Goal: Information Seeking & Learning: Learn about a topic

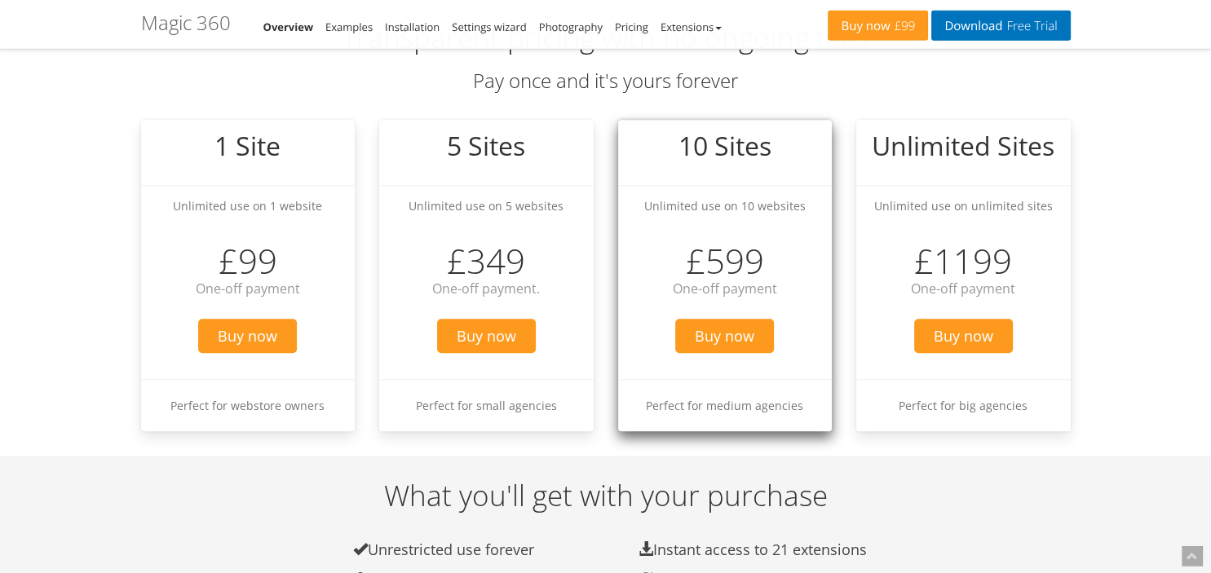
scroll to position [1575, 0]
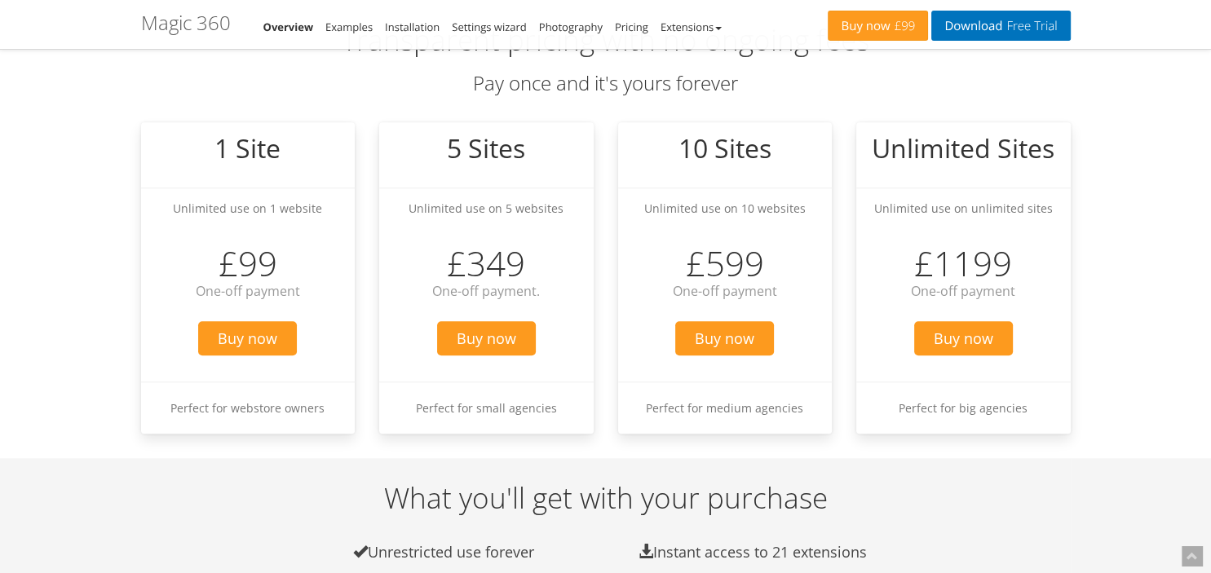
click at [235, 518] on div "What you'll get with your purchase Unrestricted use forever Instant access to 2…" at bounding box center [606, 542] width 954 height 118
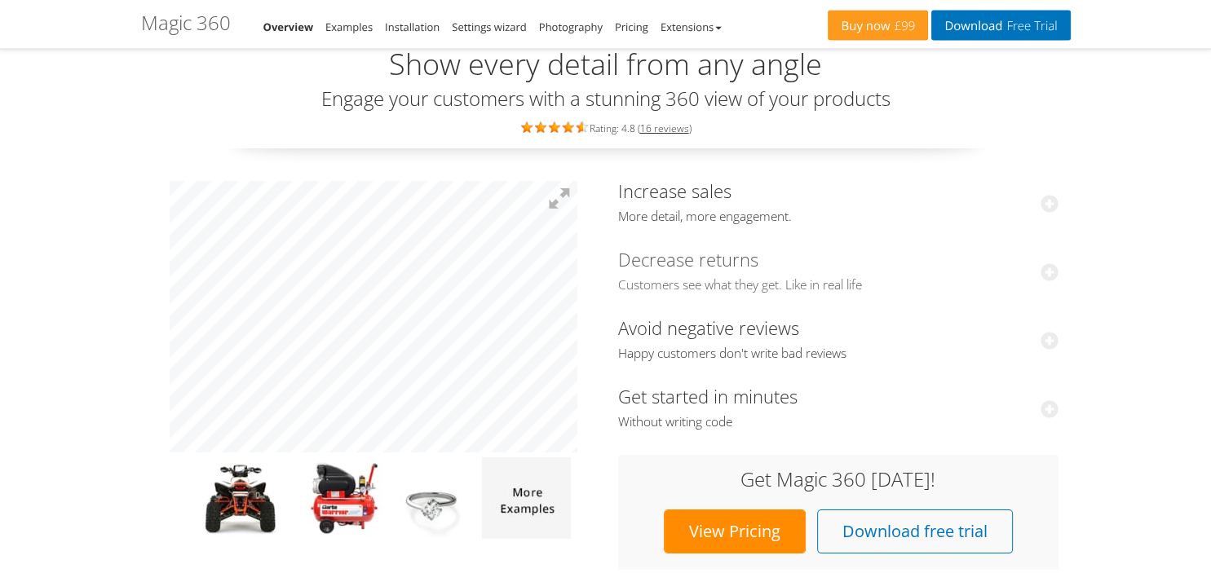
scroll to position [0, 0]
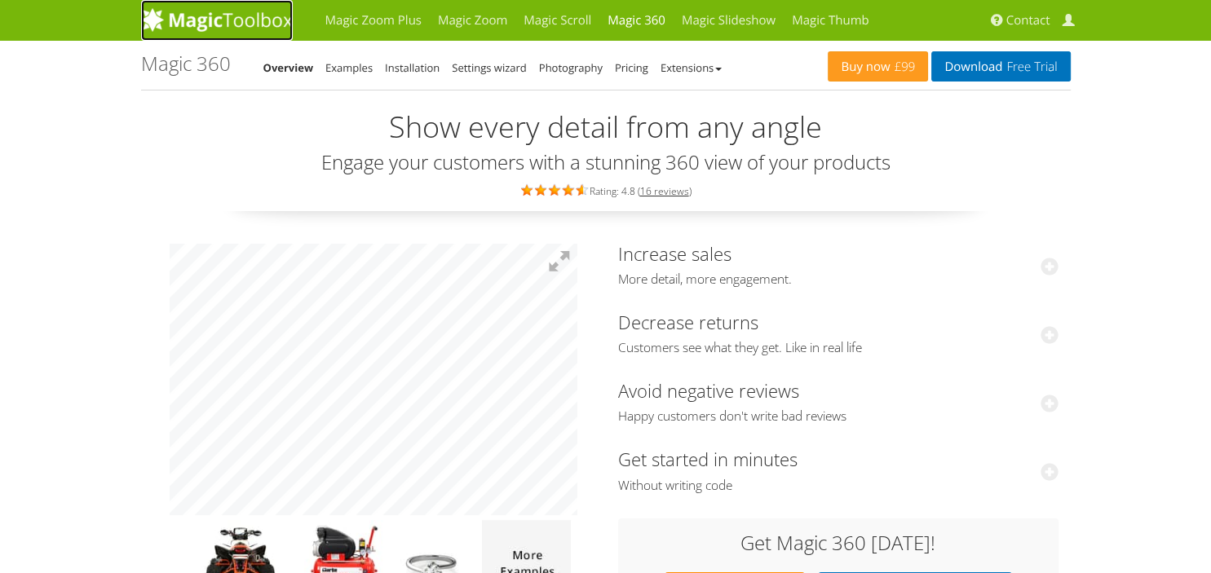
click at [249, 20] on img at bounding box center [217, 19] width 152 height 24
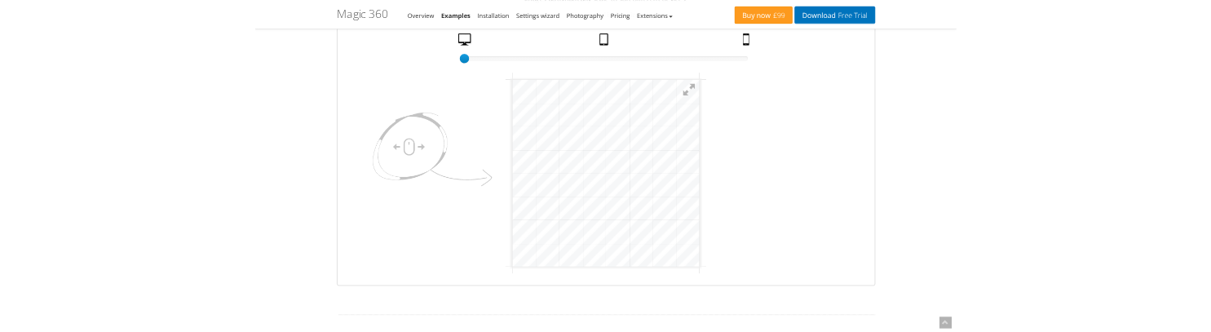
scroll to position [275, 0]
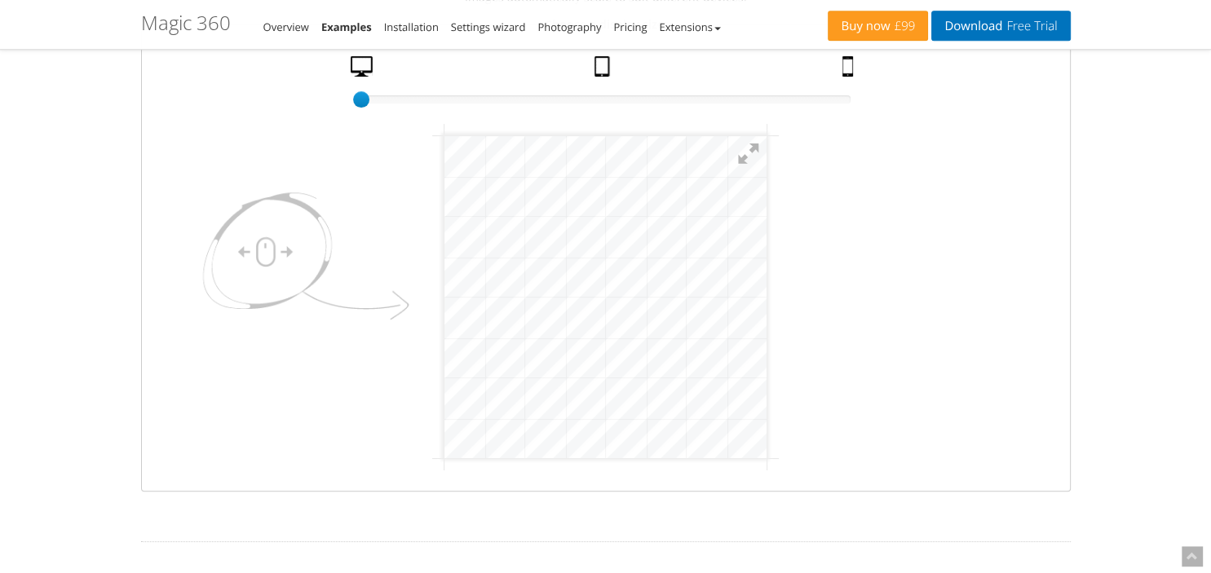
click at [886, 457] on fieldset "Choose a display size: 100% size 1 Desktop Tablet Mobile" at bounding box center [606, 253] width 930 height 477
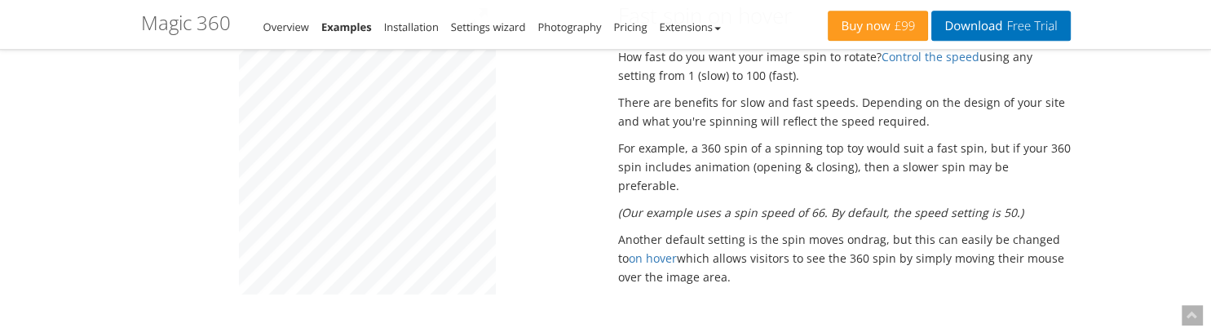
scroll to position [1102, 0]
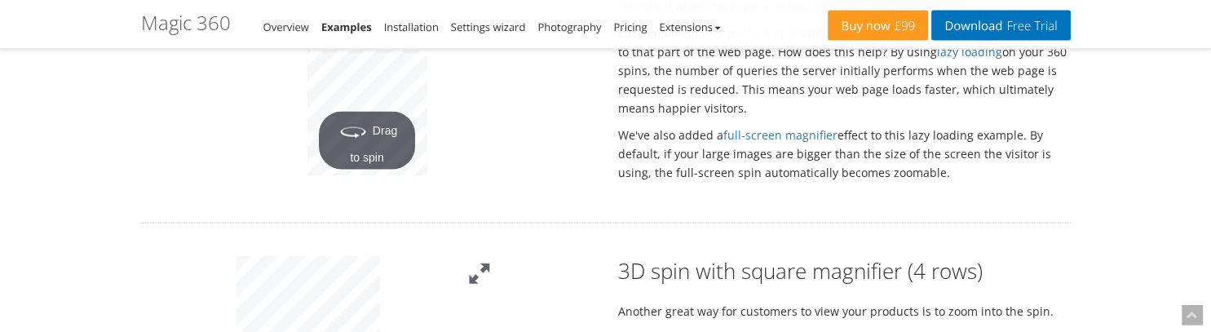
click at [484, 256] on button at bounding box center [480, 274] width 36 height 36
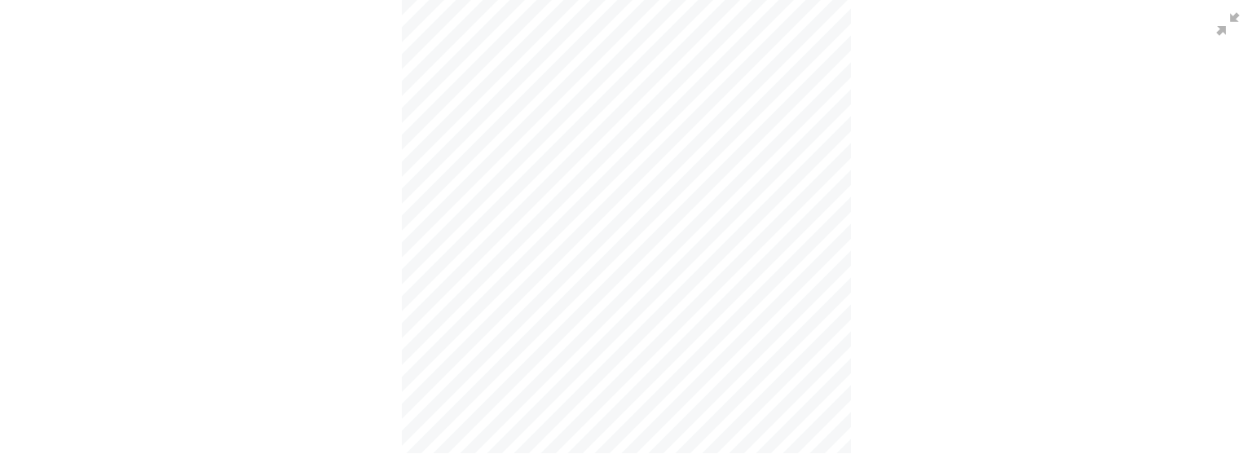
click at [293, 331] on div at bounding box center [626, 231] width 1252 height 463
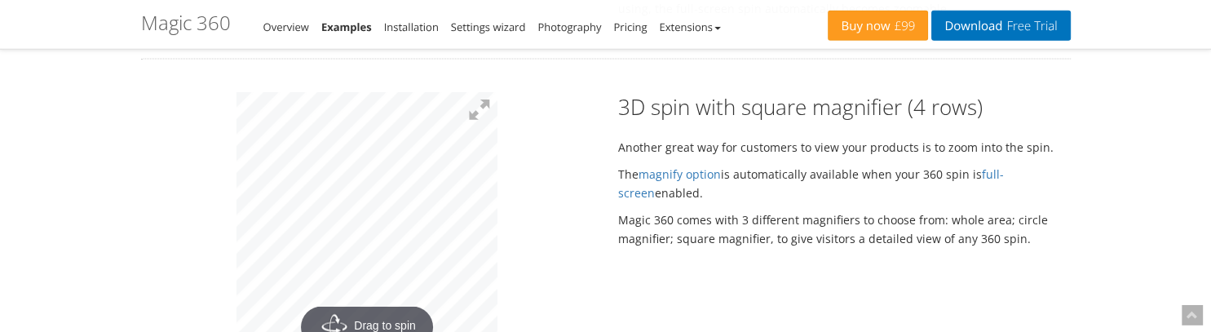
scroll to position [3229, 0]
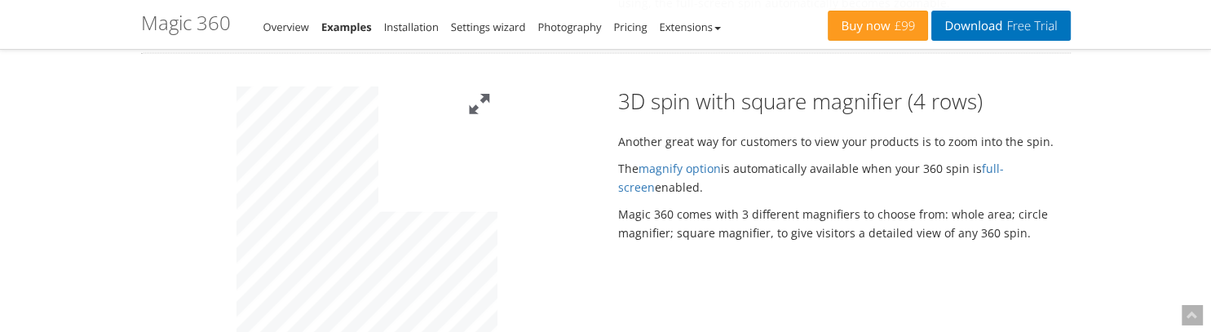
click at [482, 86] on button at bounding box center [480, 104] width 36 height 36
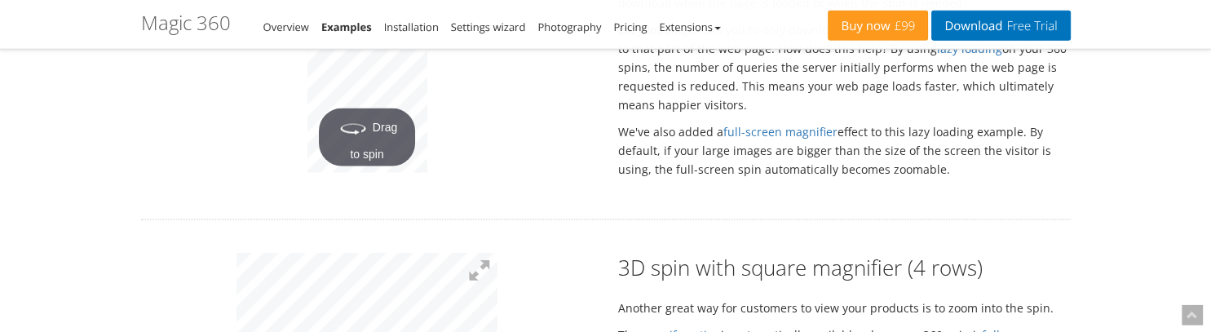
scroll to position [3180, 0]
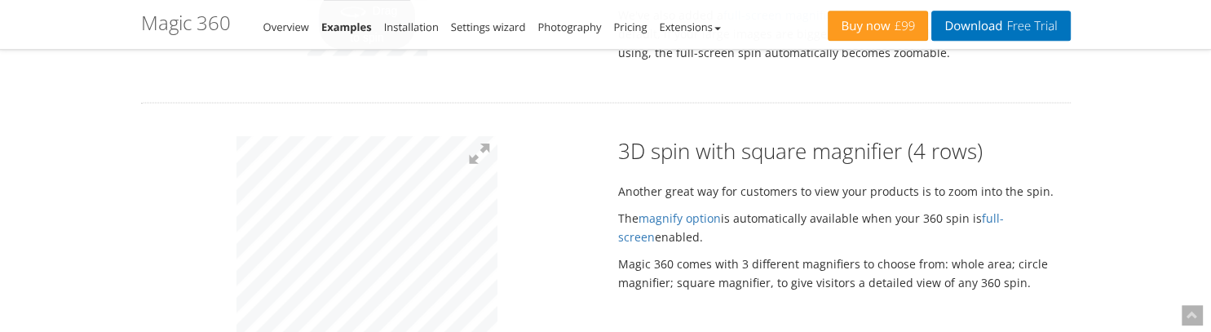
click at [768, 226] on div "3D spin with square magnifier (4 rows) Another great way for customers to view …" at bounding box center [844, 217] width 477 height 164
click at [487, 135] on button at bounding box center [480, 153] width 36 height 36
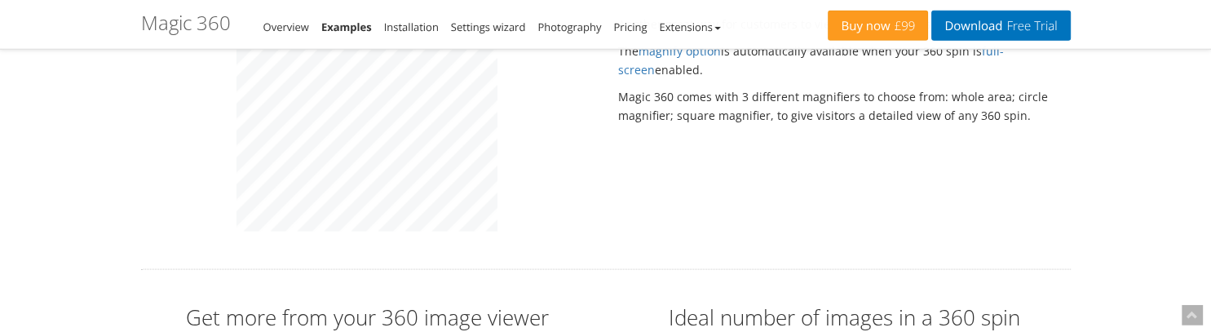
scroll to position [3352, 0]
